Goal: Task Accomplishment & Management: Complete application form

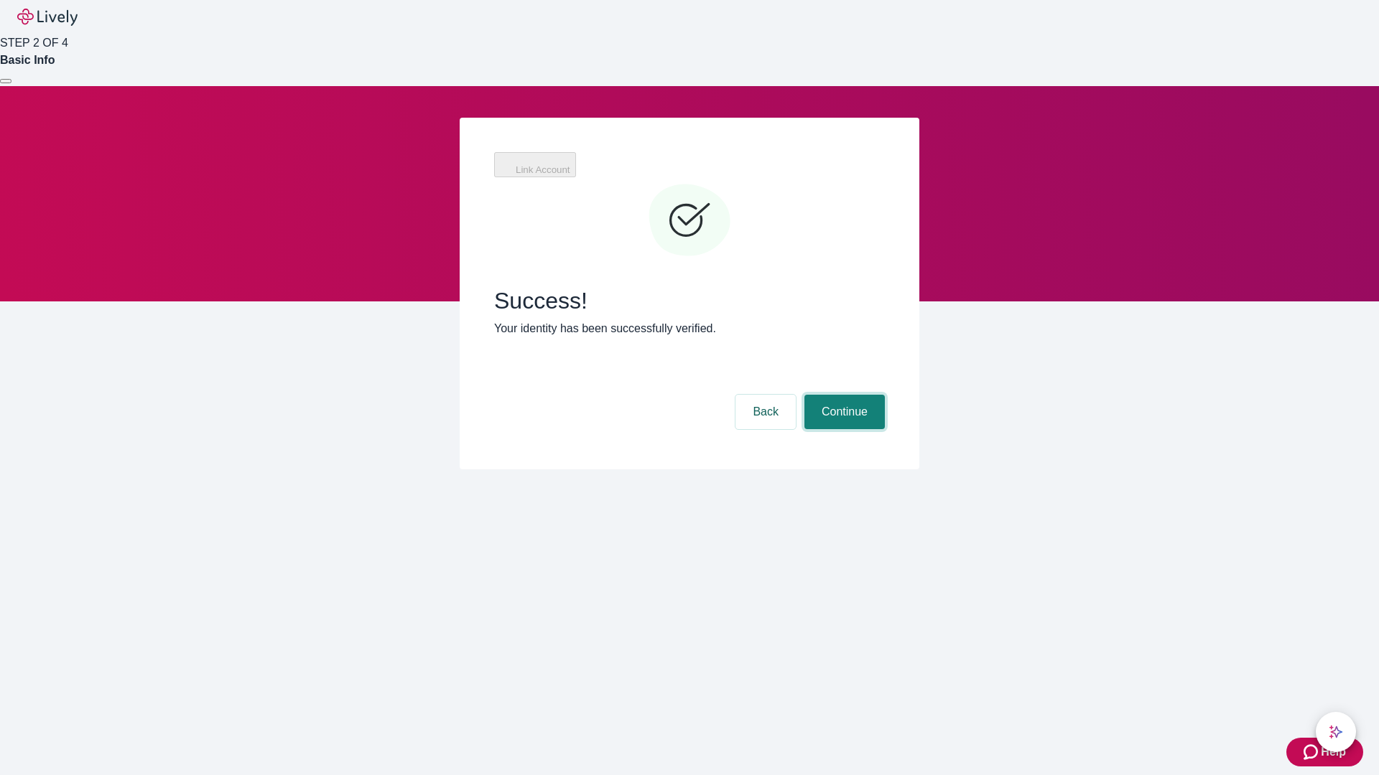
click at [842, 395] on button "Continue" at bounding box center [844, 412] width 80 height 34
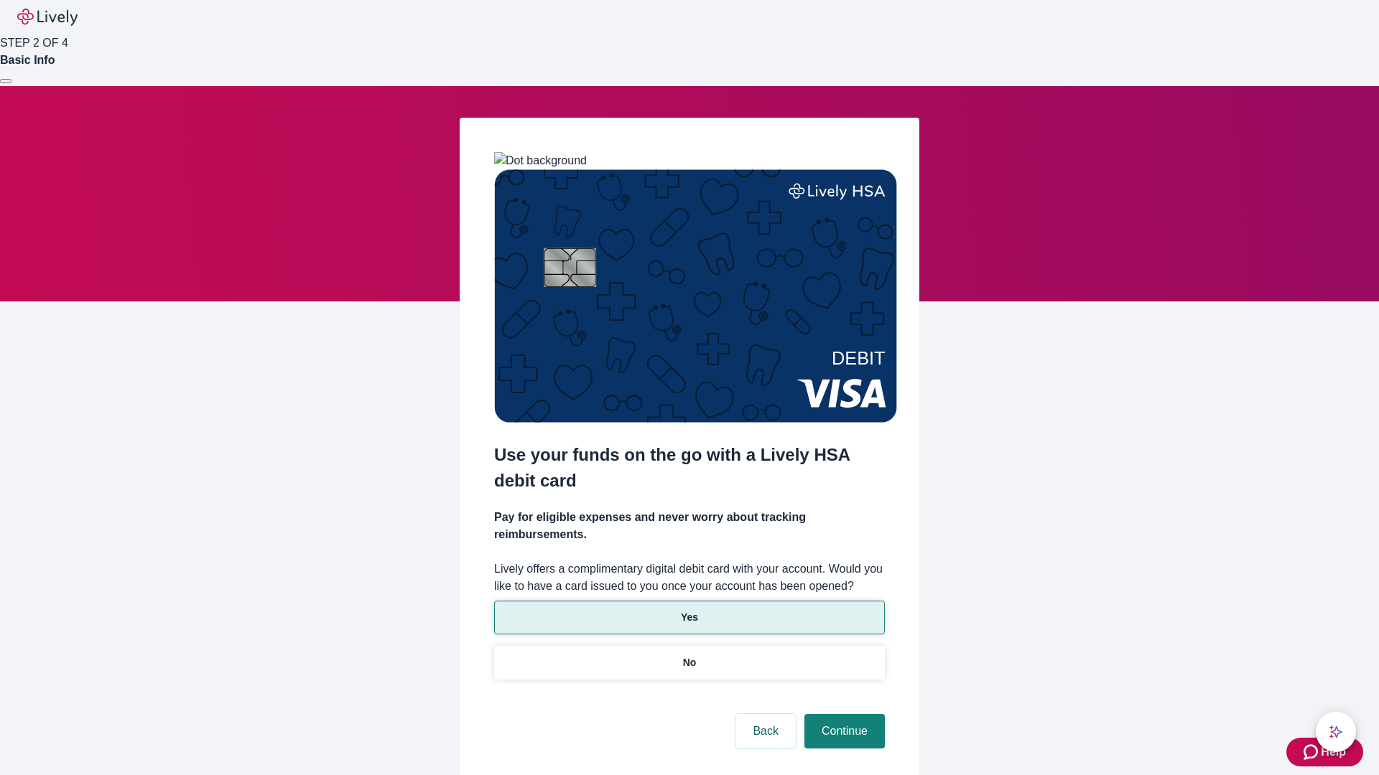
click at [689, 610] on p "Yes" at bounding box center [689, 617] width 17 height 15
click at [842, 714] on button "Continue" at bounding box center [844, 731] width 80 height 34
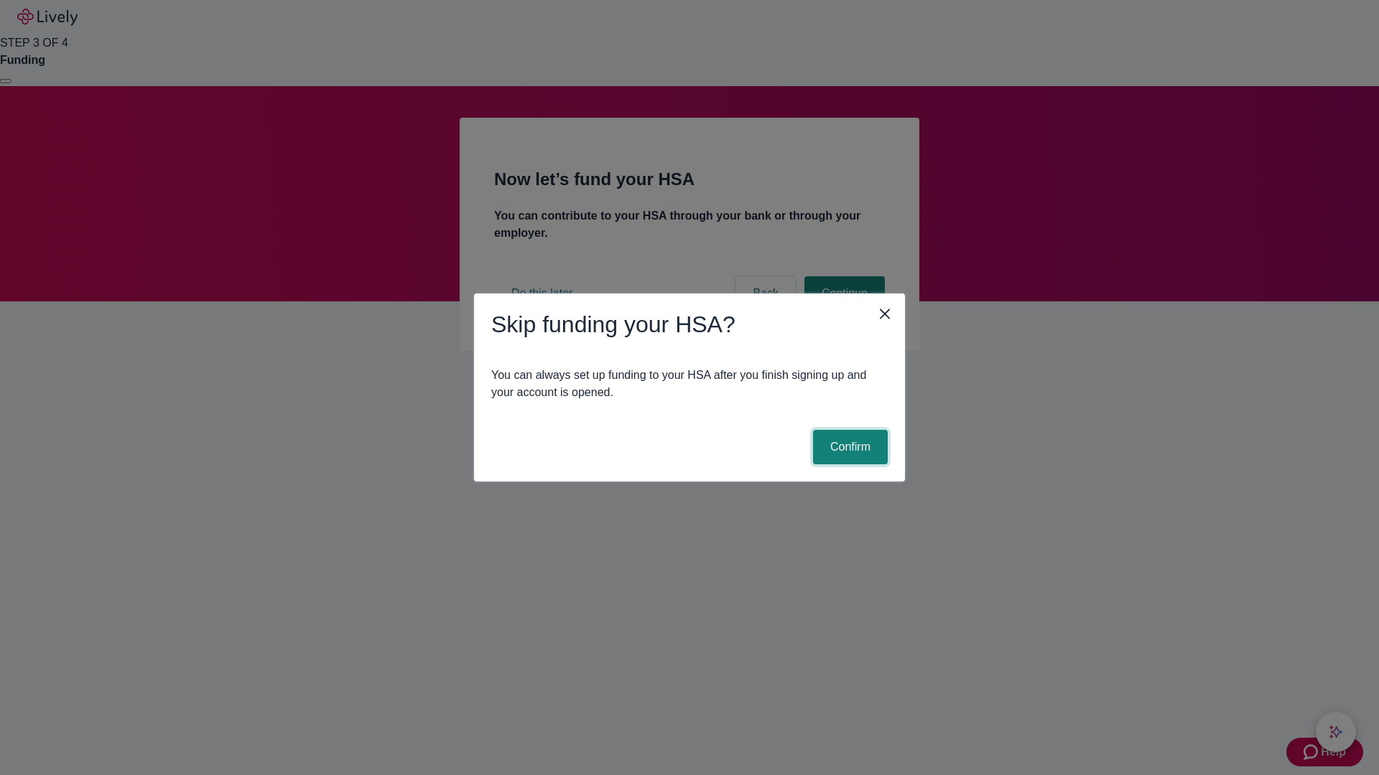
click at [848, 447] on button "Confirm" at bounding box center [850, 447] width 75 height 34
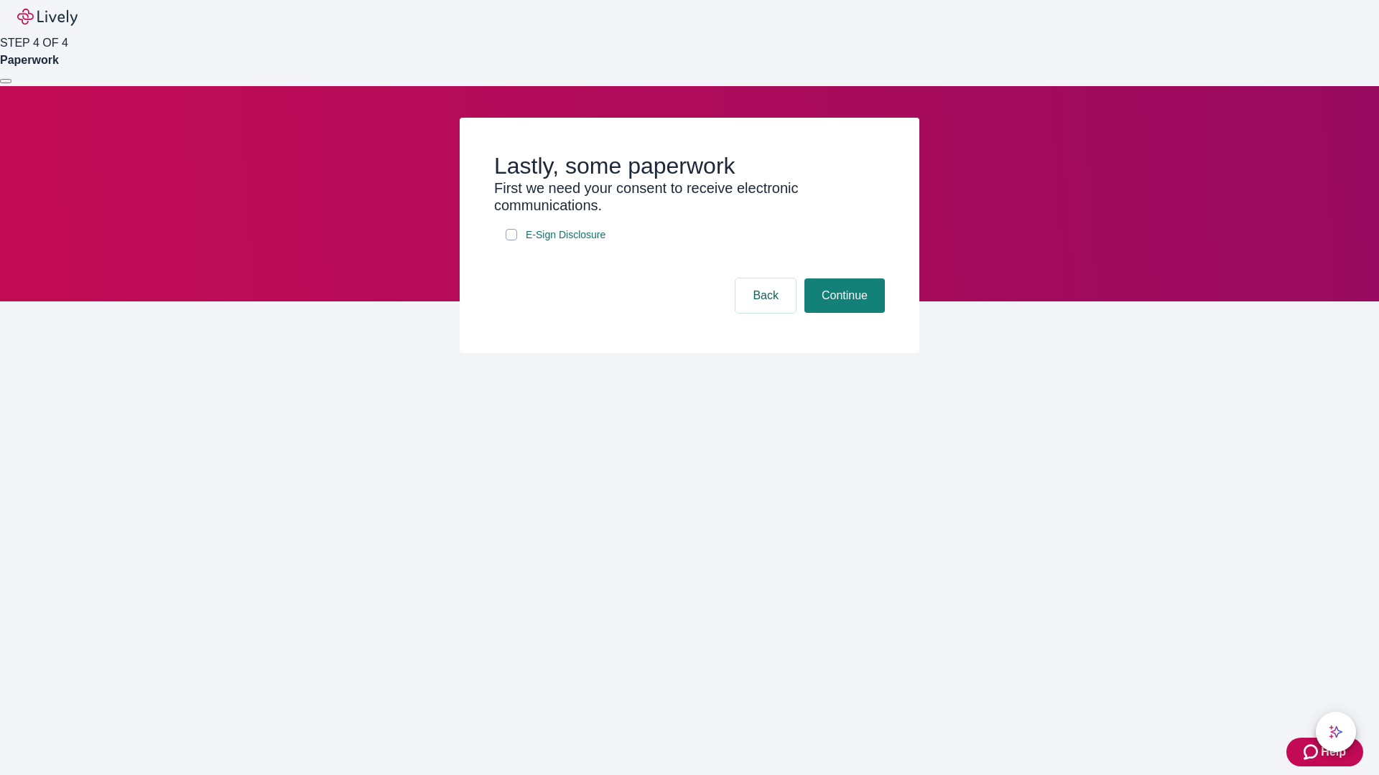
click at [511, 241] on input "E-Sign Disclosure" at bounding box center [511, 234] width 11 height 11
checkbox input "true"
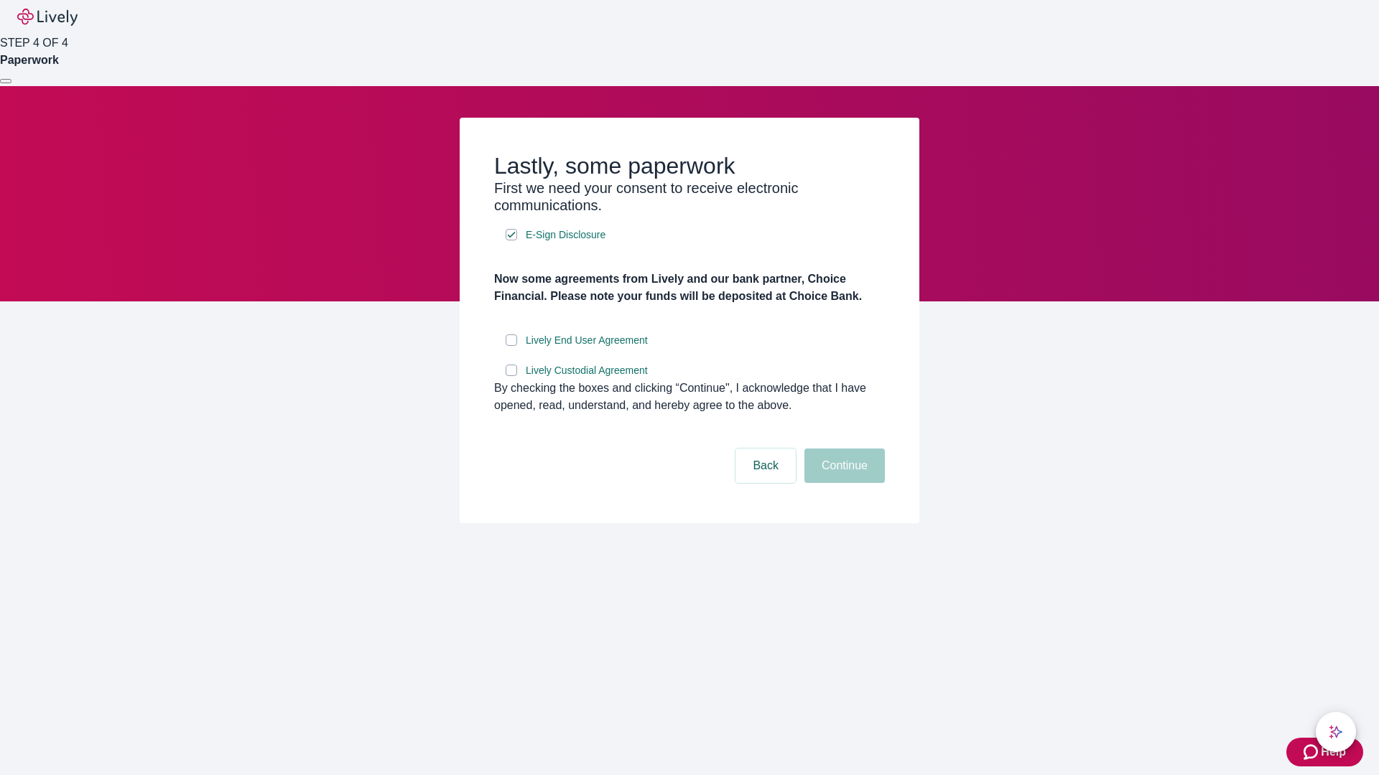
click at [511, 346] on input "Lively End User Agreement" at bounding box center [511, 340] width 11 height 11
checkbox input "true"
click at [511, 376] on input "Lively Custodial Agreement" at bounding box center [511, 370] width 11 height 11
checkbox input "true"
click at [842, 483] on button "Continue" at bounding box center [844, 466] width 80 height 34
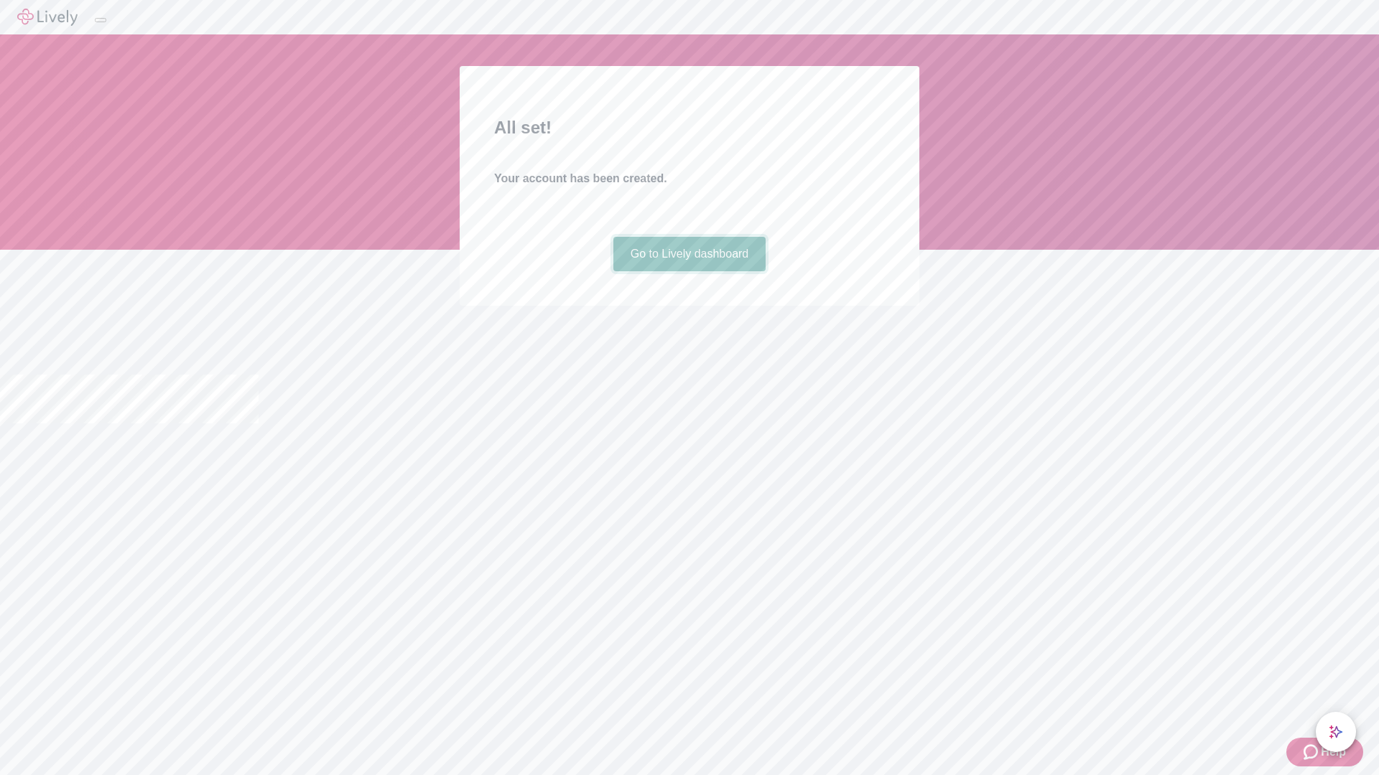
click at [689, 271] on link "Go to Lively dashboard" at bounding box center [689, 254] width 153 height 34
